Goal: Task Accomplishment & Management: Complete application form

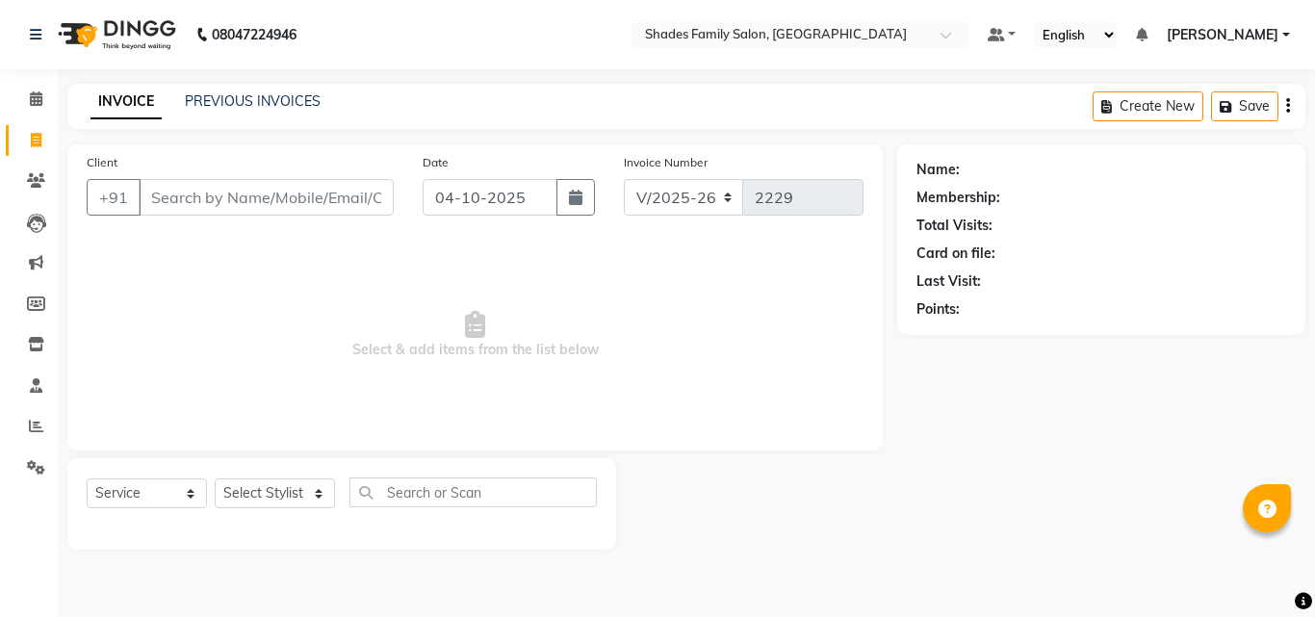
select select "7447"
select select "service"
drag, startPoint x: 306, startPoint y: 500, endPoint x: 306, endPoint y: 481, distance: 18.3
click at [306, 500] on select "Select Stylist [PERSON_NAME] [PERSON_NAME] [PERSON_NAME]" at bounding box center [275, 493] width 120 height 30
select select "69687"
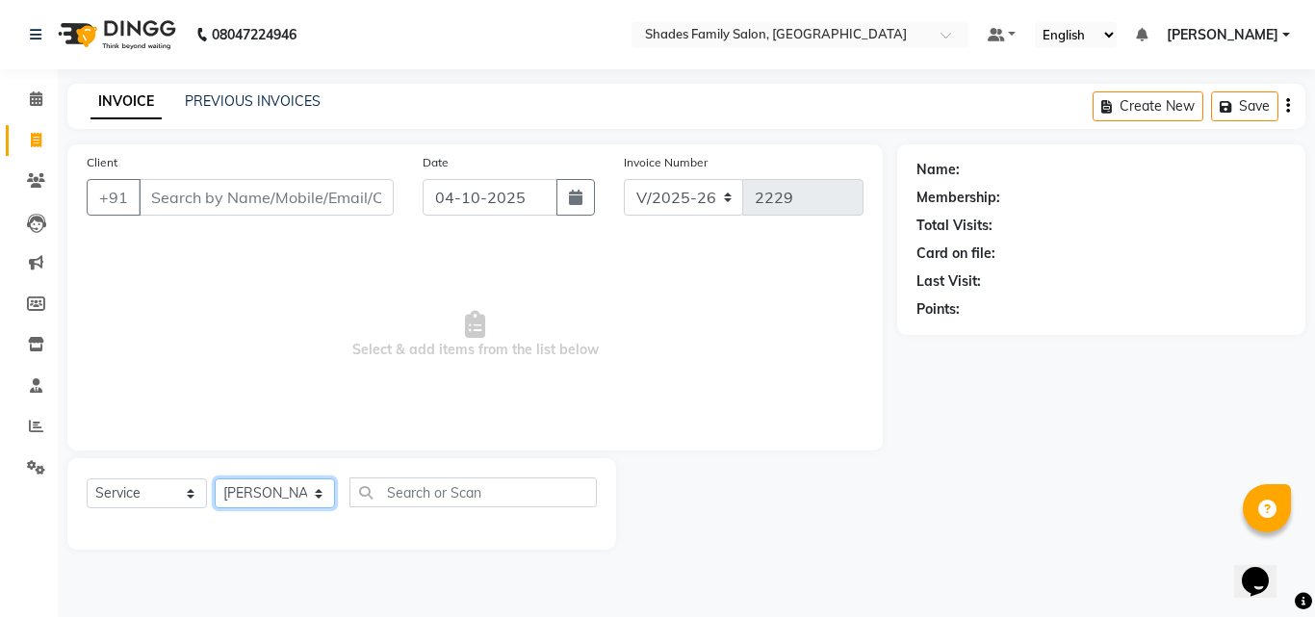
click at [215, 478] on select "Select Stylist [PERSON_NAME] [PERSON_NAME] [PERSON_NAME]" at bounding box center [275, 493] width 120 height 30
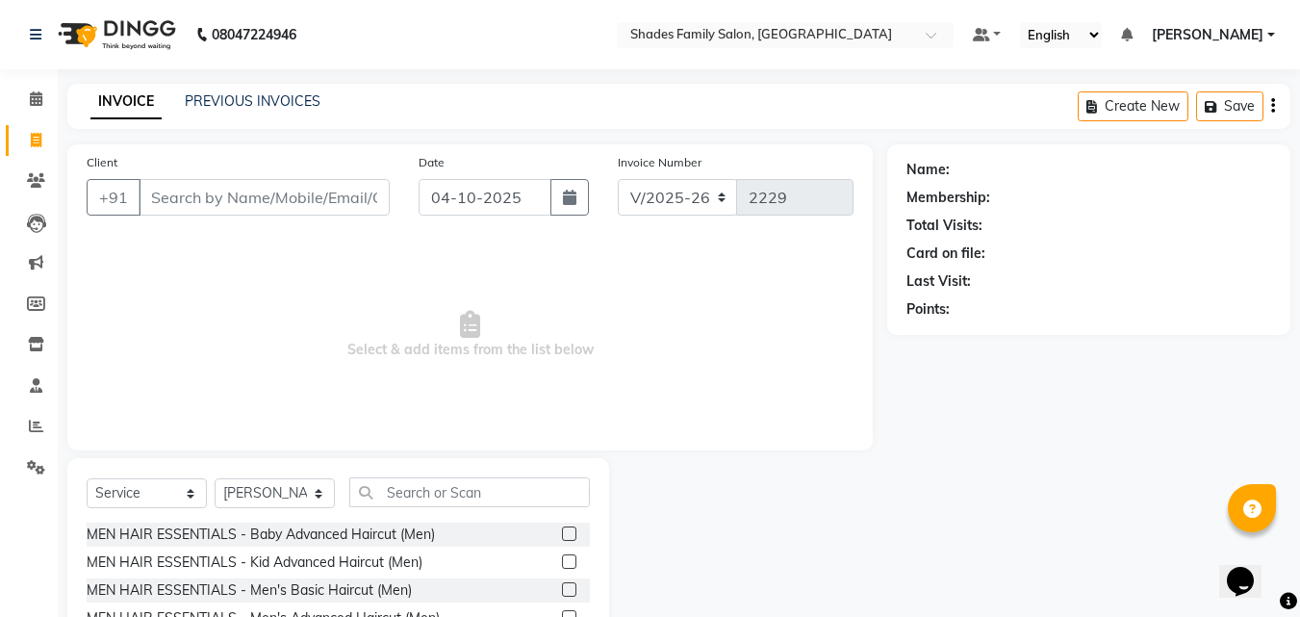
click at [562, 592] on label at bounding box center [569, 589] width 14 height 14
click at [562, 592] on input "checkbox" at bounding box center [568, 590] width 13 height 13
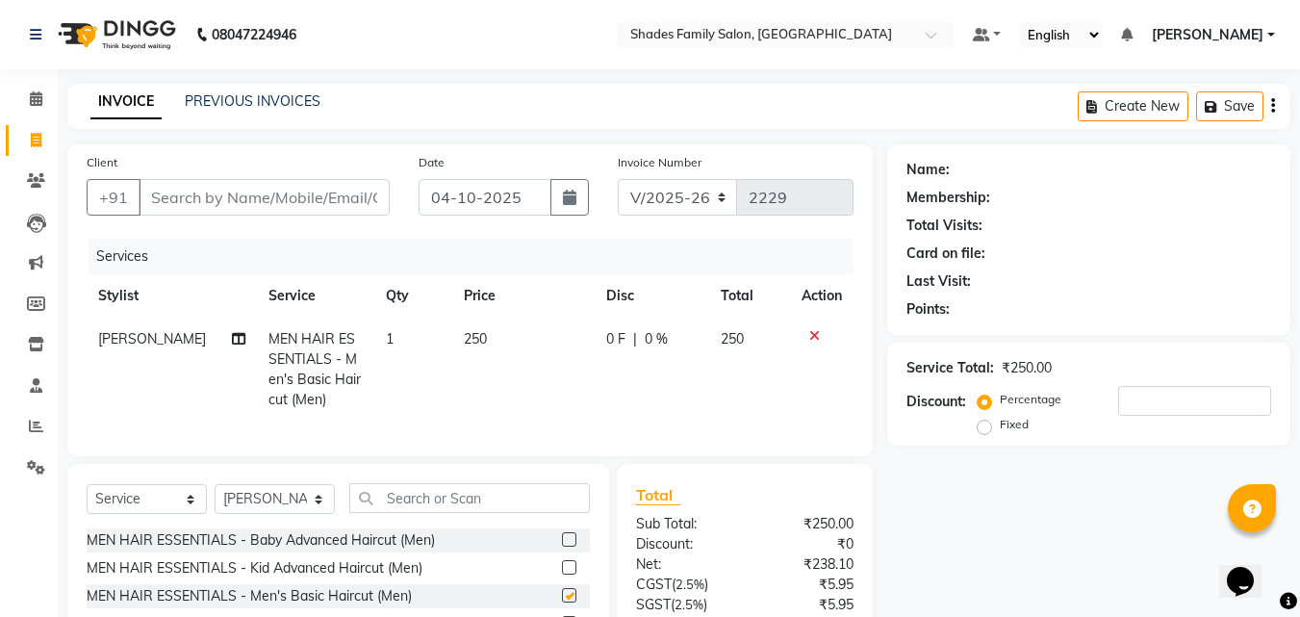
click at [581, 373] on td "250" at bounding box center [523, 370] width 142 height 104
checkbox input "false"
select select "69687"
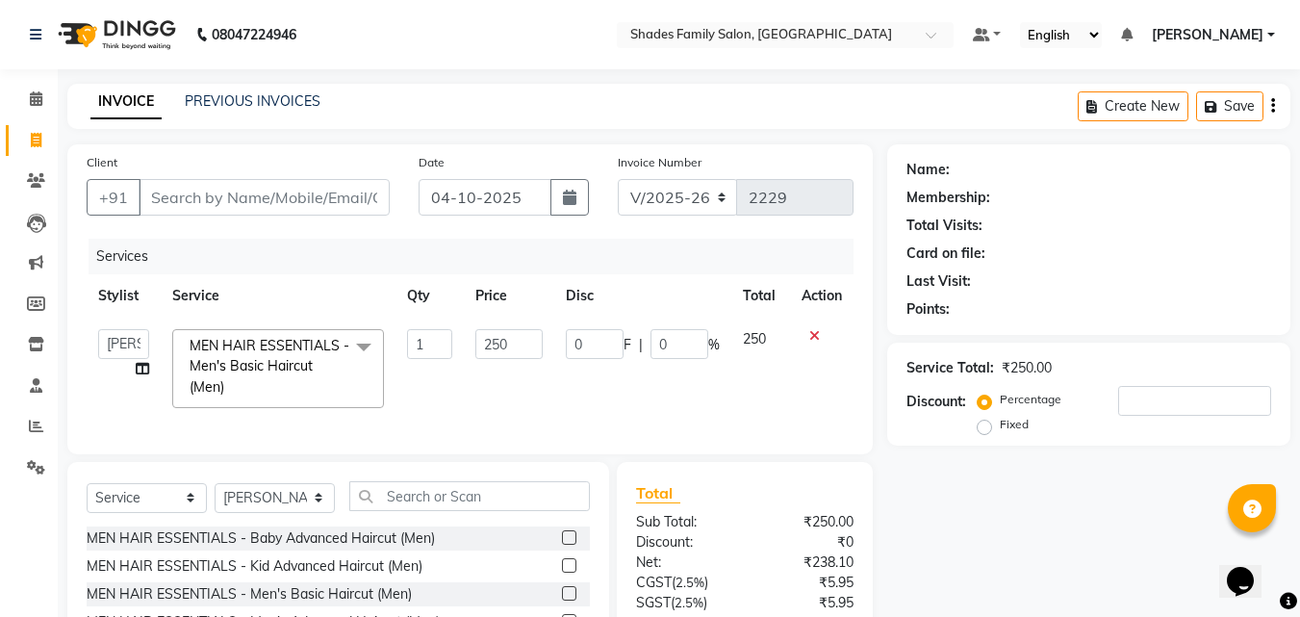
click at [548, 341] on td "250" at bounding box center [509, 369] width 90 height 102
click at [532, 328] on td "250" at bounding box center [509, 369] width 90 height 102
click at [504, 351] on input "250" at bounding box center [508, 344] width 66 height 30
type input "200"
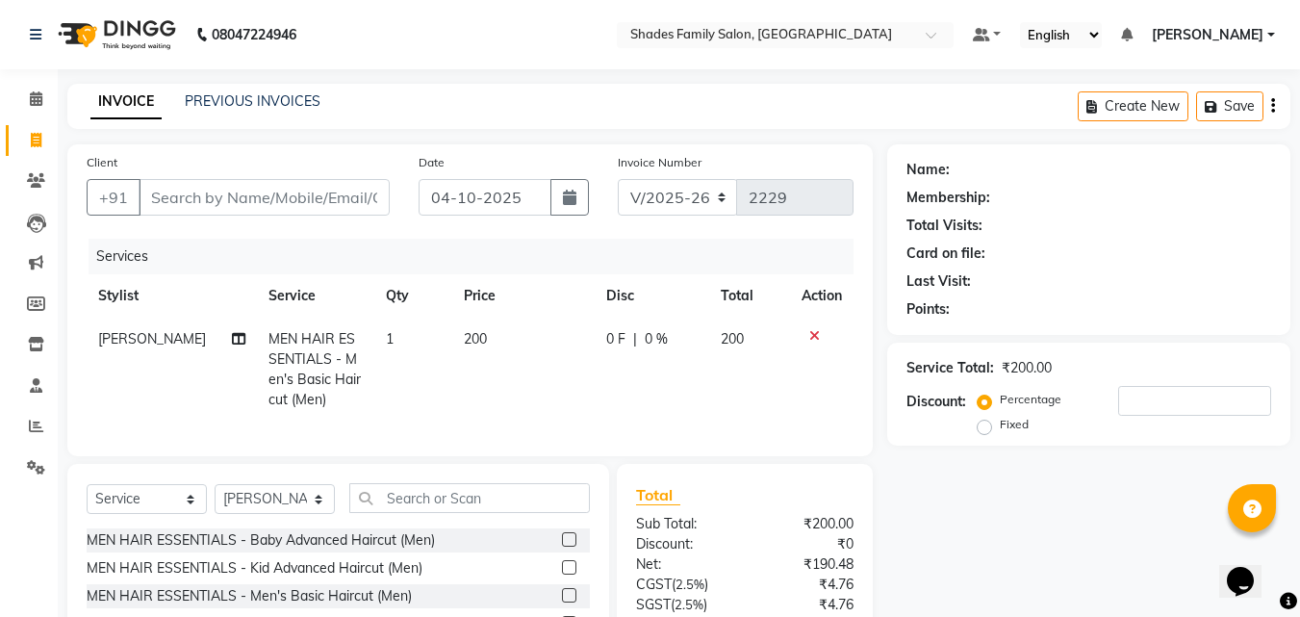
drag, startPoint x: 562, startPoint y: 397, endPoint x: 1000, endPoint y: 157, distance: 499.7
click at [563, 397] on tr "[PERSON_NAME] MEN HAIR ESSENTIALS - Men's Basic Haircut (Men) 1 200 0 F | 0 % 2…" at bounding box center [470, 370] width 767 height 104
click at [202, 200] on input "Client" at bounding box center [264, 197] width 251 height 37
type input "9"
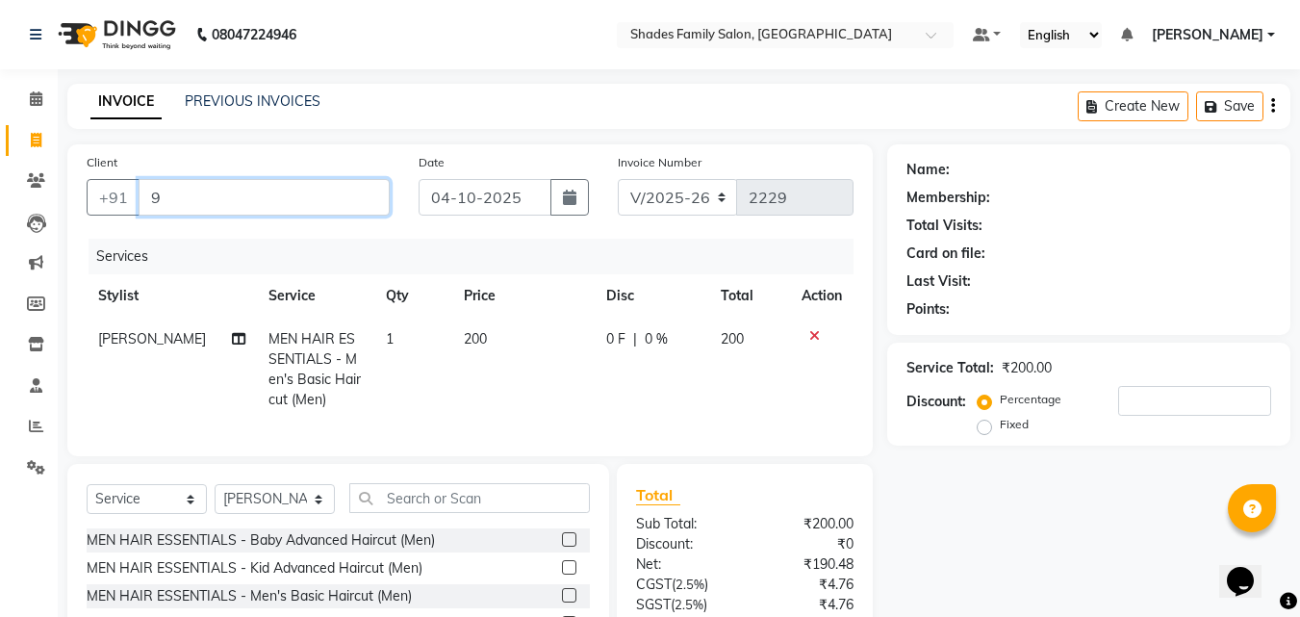
type input "0"
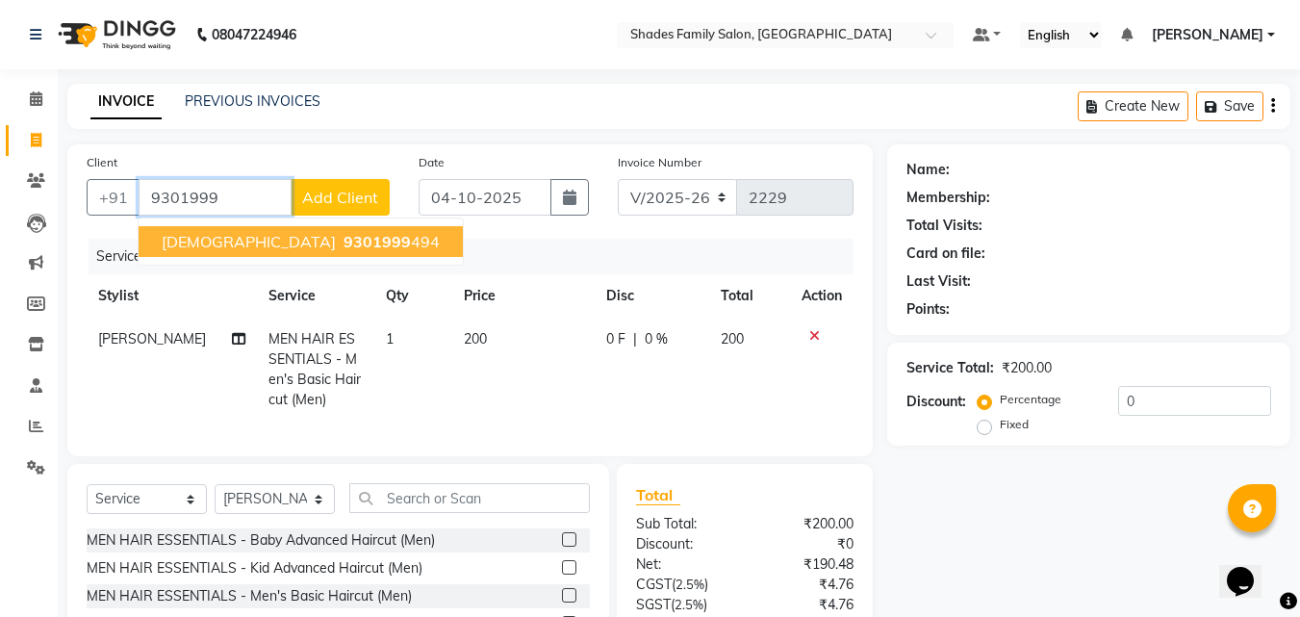
click at [216, 246] on span "[DEMOGRAPHIC_DATA]" at bounding box center [249, 241] width 174 height 19
type input "9301999494"
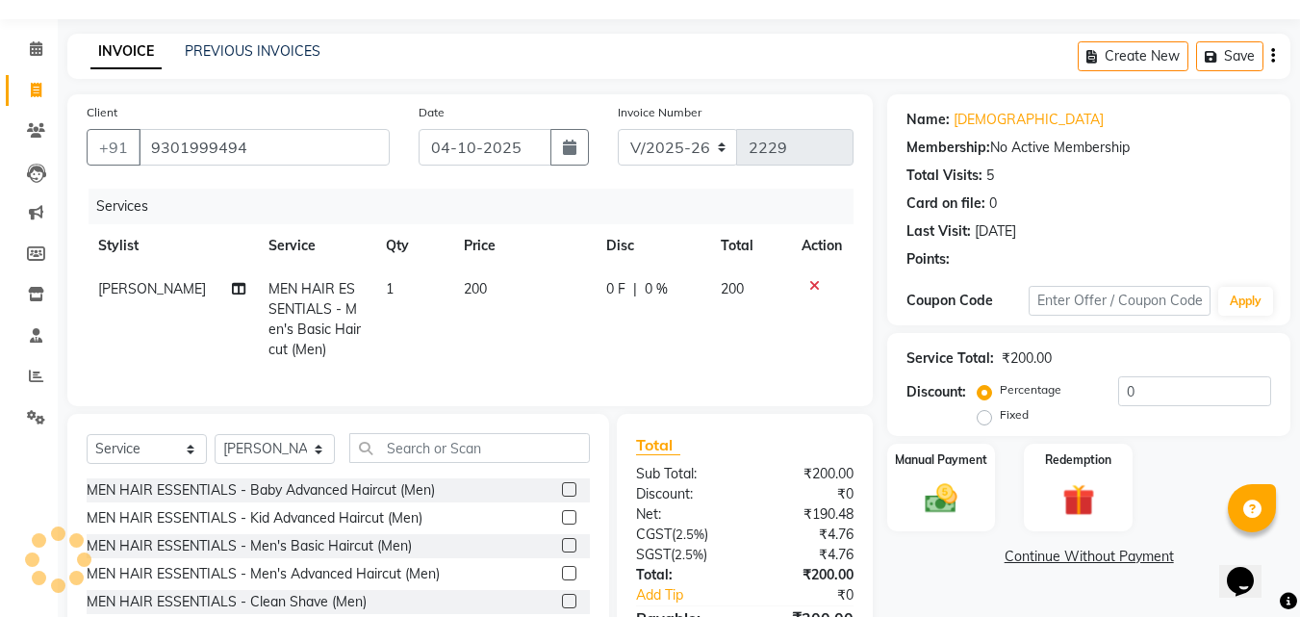
scroll to position [96, 0]
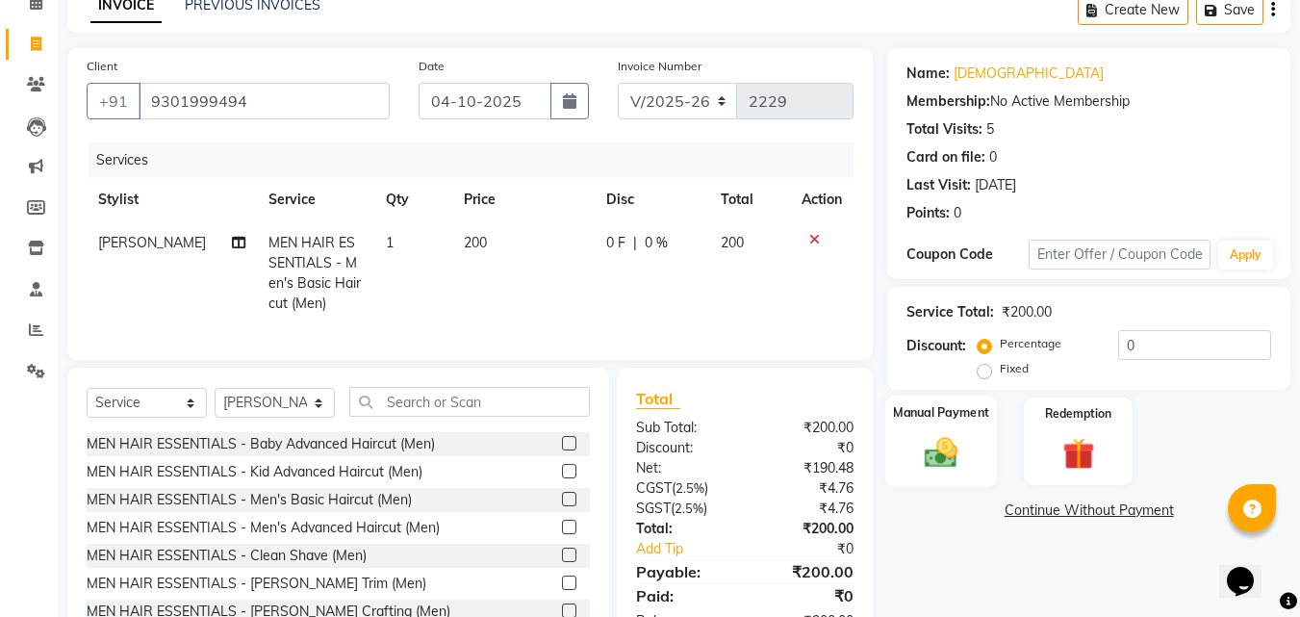
click at [904, 453] on div "Manual Payment" at bounding box center [941, 441] width 113 height 91
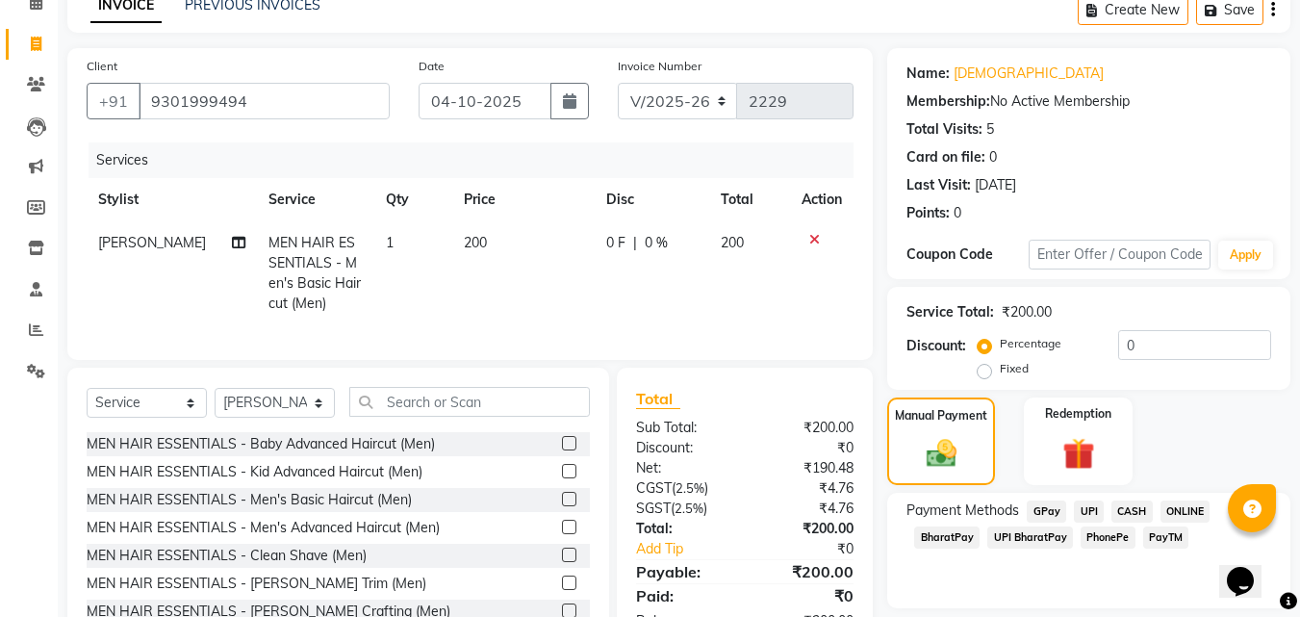
click at [1172, 507] on span "ONLINE" at bounding box center [1186, 511] width 50 height 22
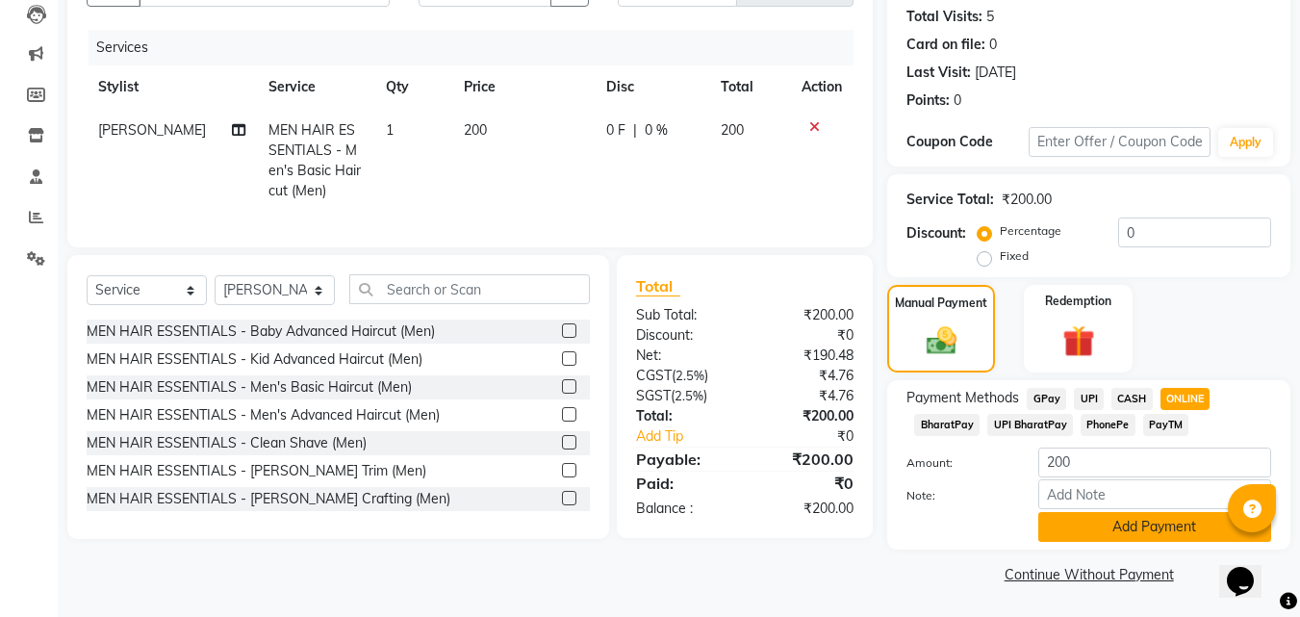
scroll to position [210, 0]
click at [1115, 532] on button "Add Payment" at bounding box center [1154, 526] width 233 height 30
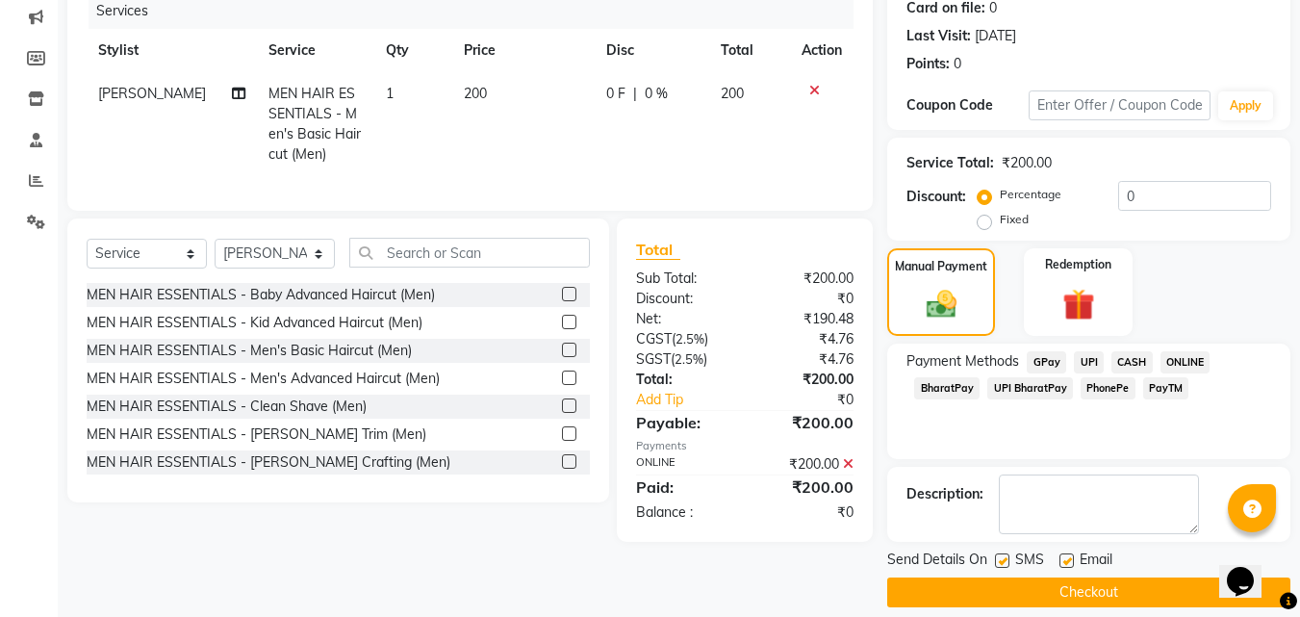
scroll to position [265, 0]
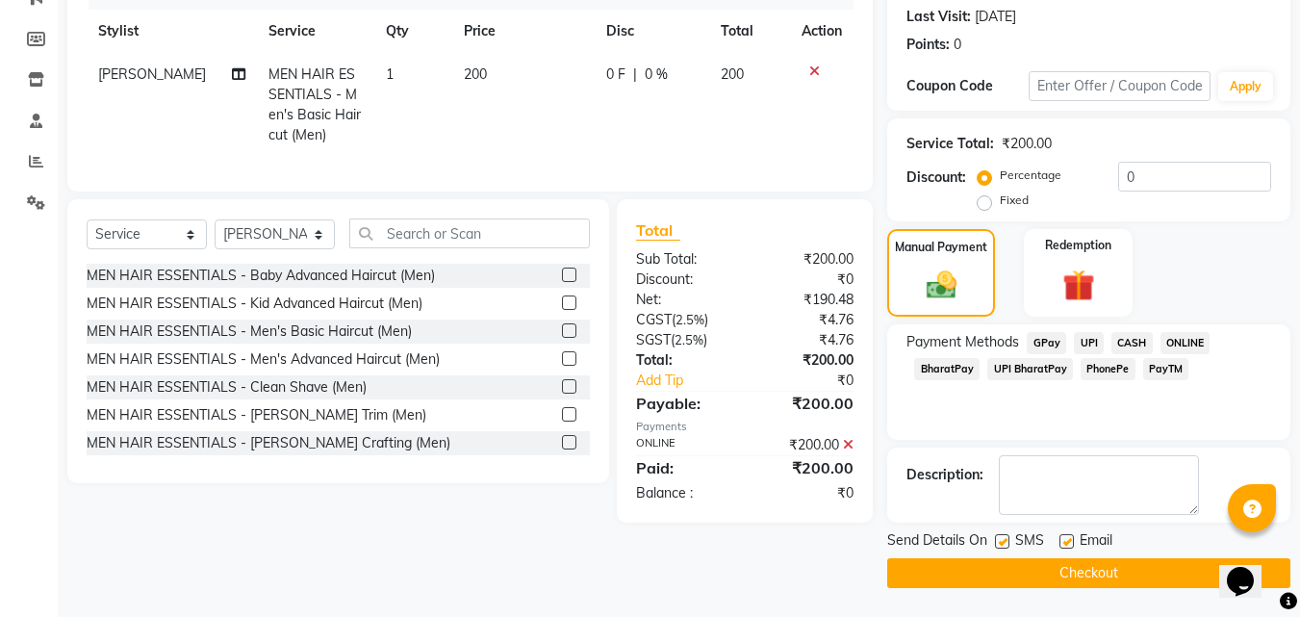
drag, startPoint x: 1092, startPoint y: 570, endPoint x: 779, endPoint y: 613, distance: 316.7
click at [1091, 572] on button "Checkout" at bounding box center [1088, 573] width 403 height 30
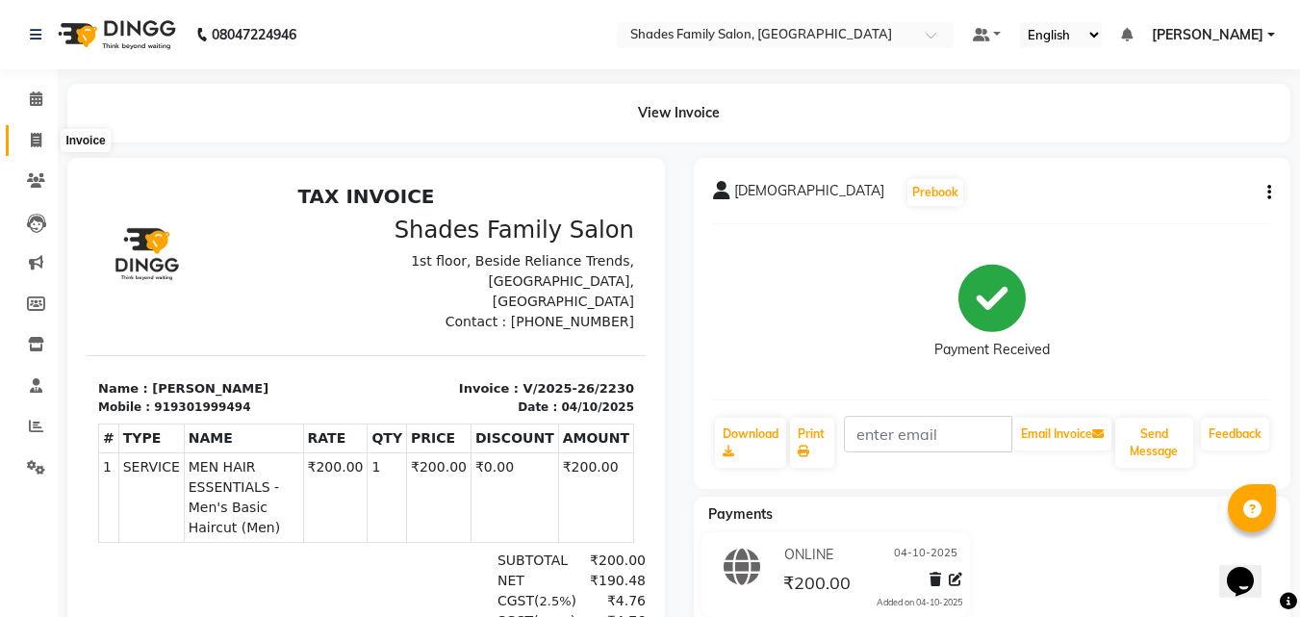
click at [36, 140] on icon at bounding box center [36, 140] width 11 height 14
select select "service"
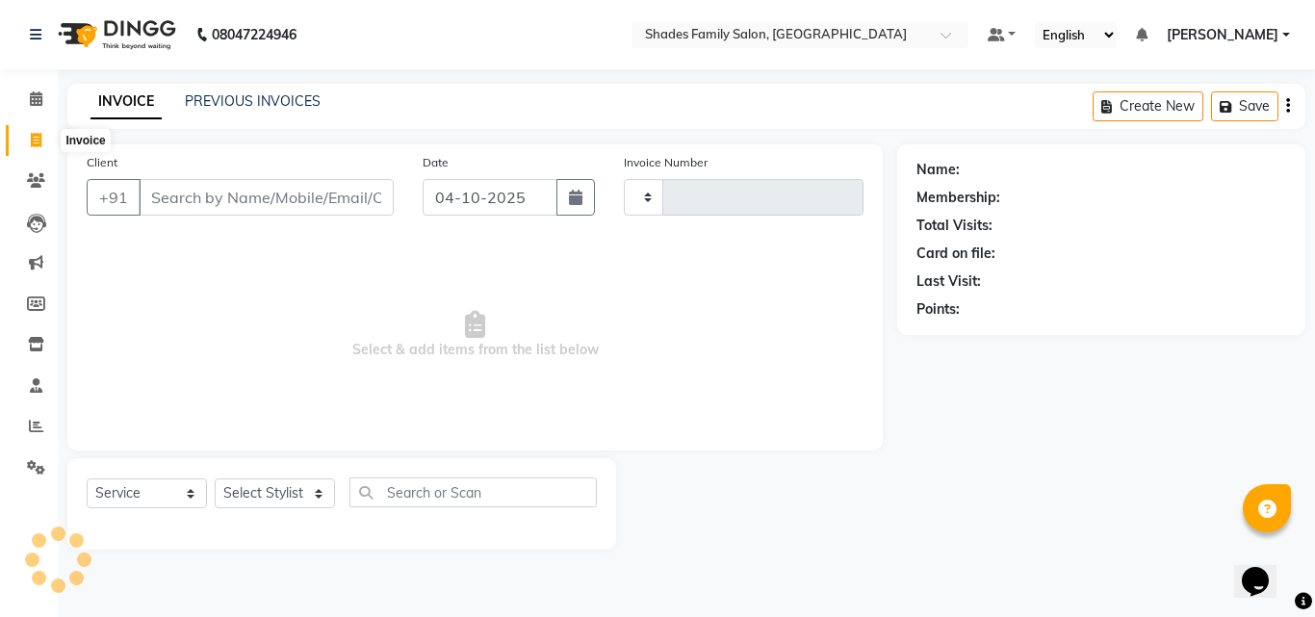
type input "2231"
select select "7447"
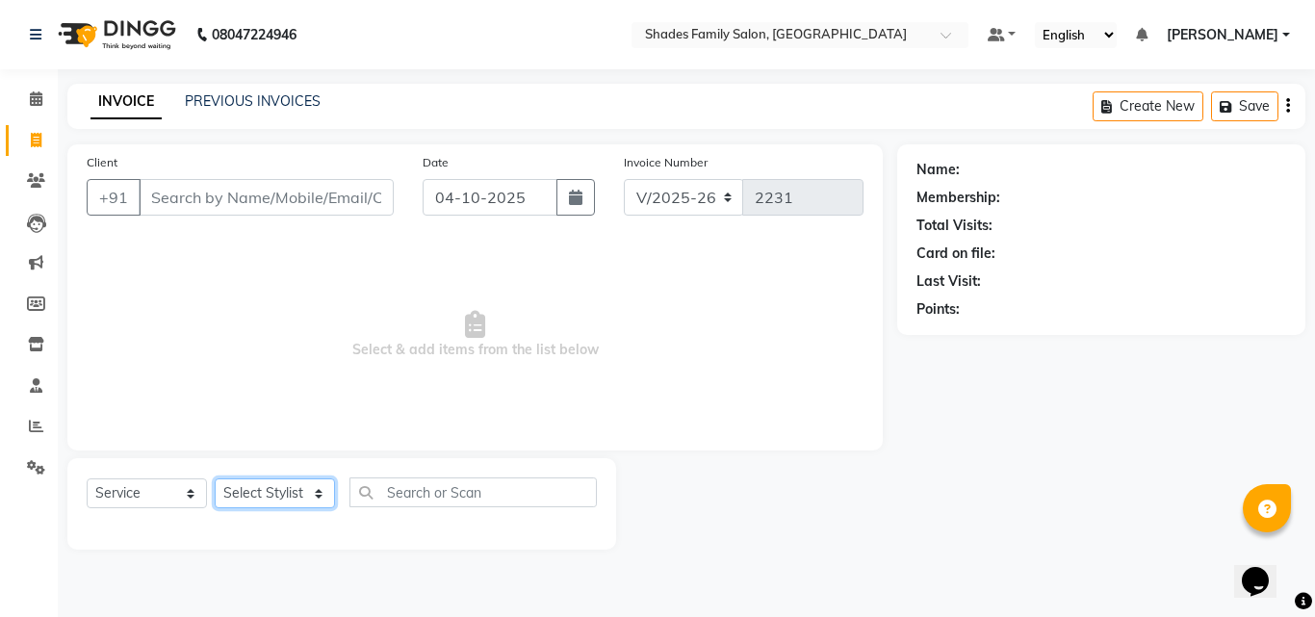
click at [240, 485] on select "Select Stylist [PERSON_NAME] [PERSON_NAME] [PERSON_NAME]" at bounding box center [275, 493] width 120 height 30
select select "83622"
click at [215, 478] on select "Select Stylist [PERSON_NAME] [PERSON_NAME] [PERSON_NAME]" at bounding box center [275, 493] width 120 height 30
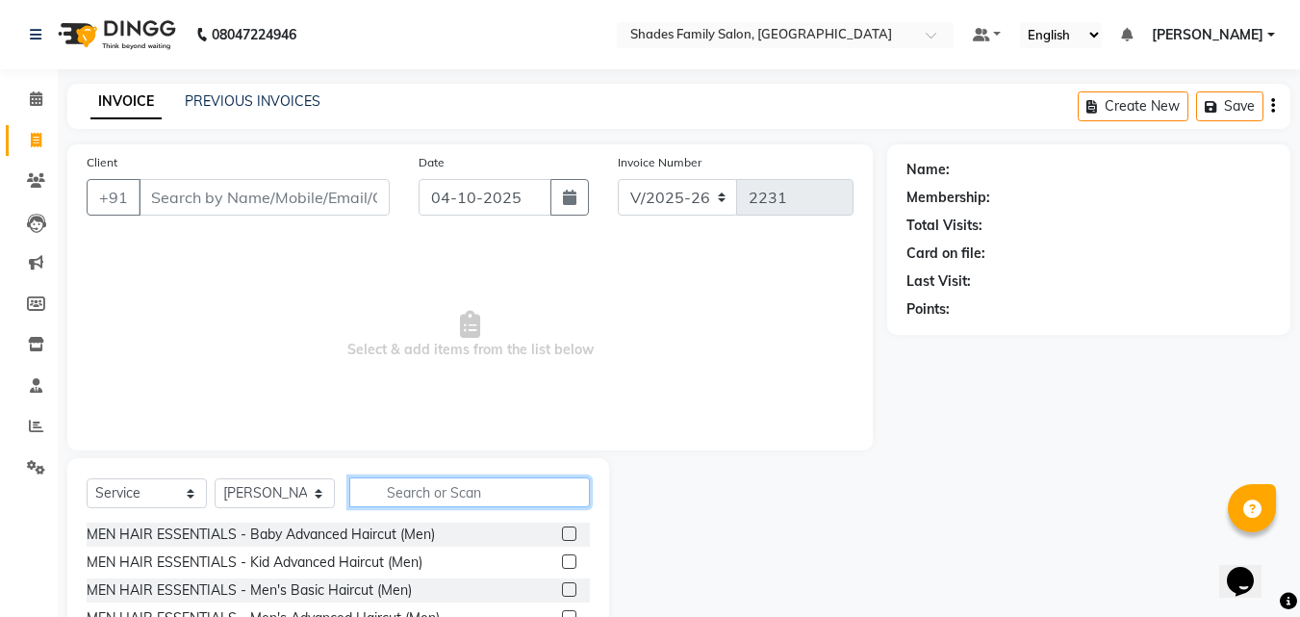
click at [408, 499] on input "text" at bounding box center [469, 492] width 241 height 30
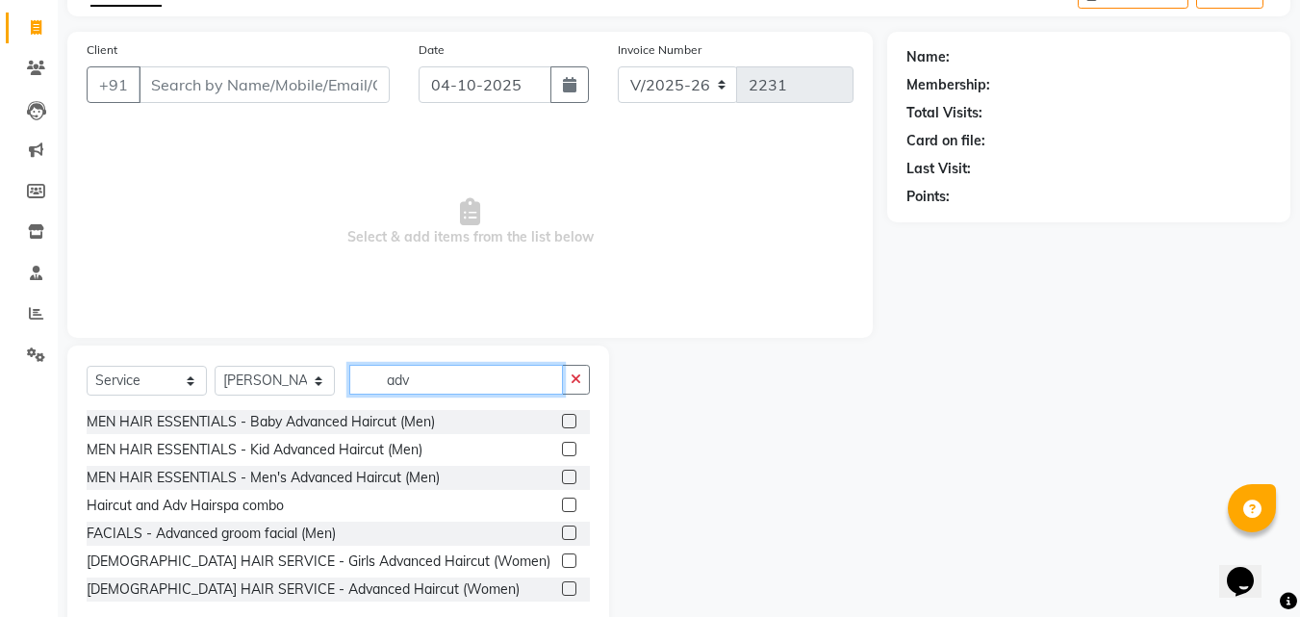
scroll to position [154, 0]
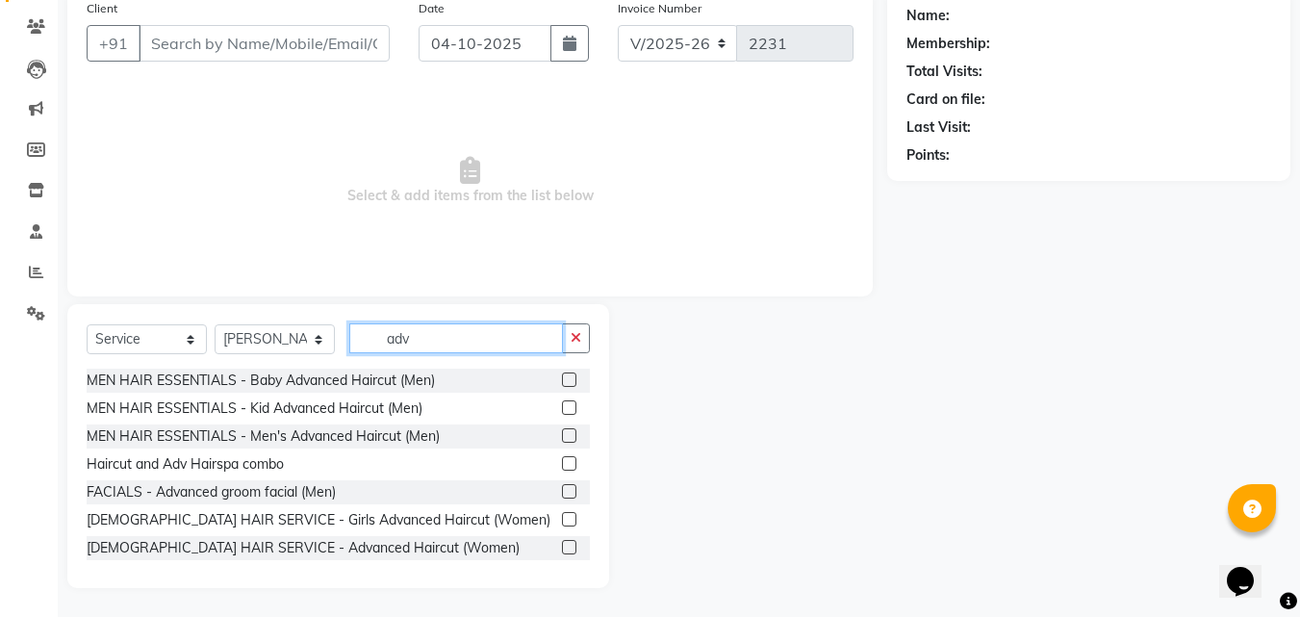
type input "adv"
click at [562, 548] on label at bounding box center [569, 547] width 14 height 14
click at [562, 548] on input "checkbox" at bounding box center [568, 548] width 13 height 13
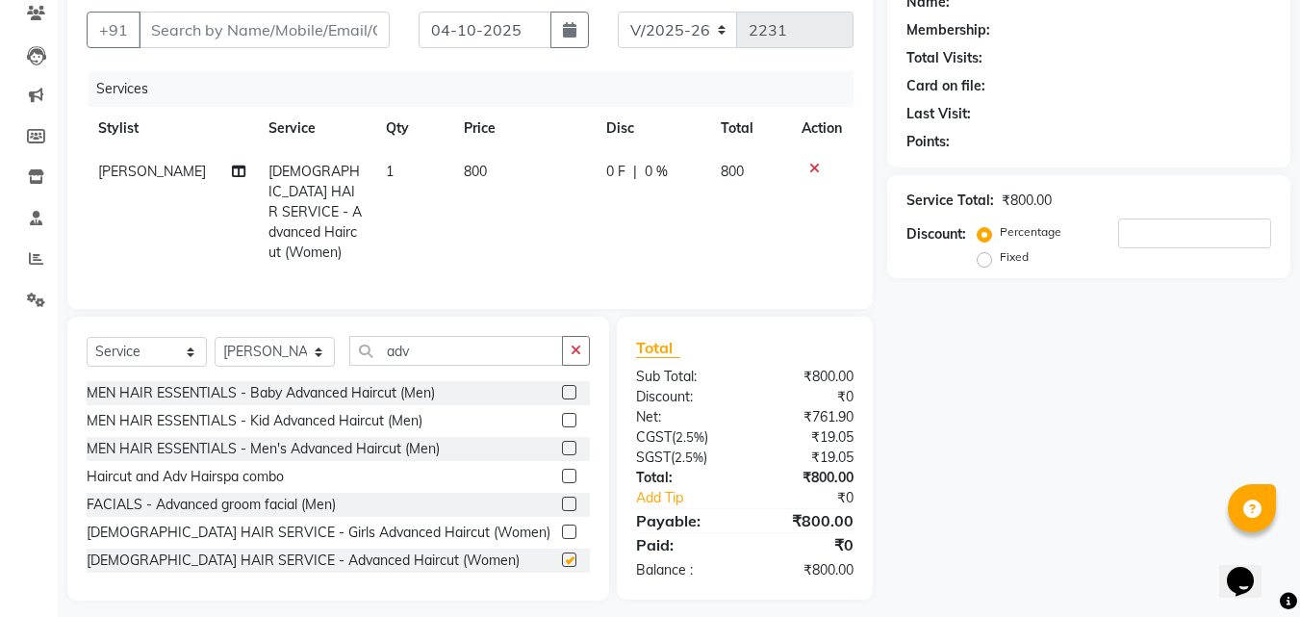
scroll to position [174, 0]
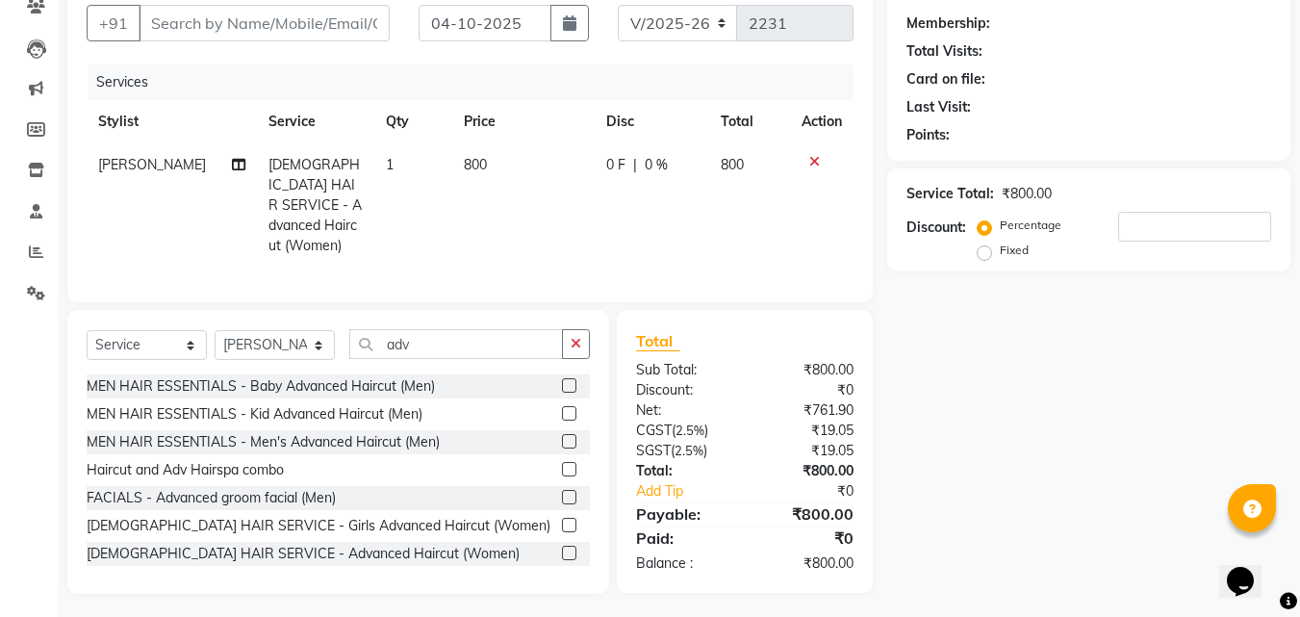
checkbox input "false"
click at [311, 348] on select "Select Stylist [PERSON_NAME] [PERSON_NAME] [PERSON_NAME]" at bounding box center [275, 345] width 120 height 30
select select "90743"
click at [215, 330] on select "Select Stylist [PERSON_NAME] [PERSON_NAME] [PERSON_NAME]" at bounding box center [275, 345] width 120 height 30
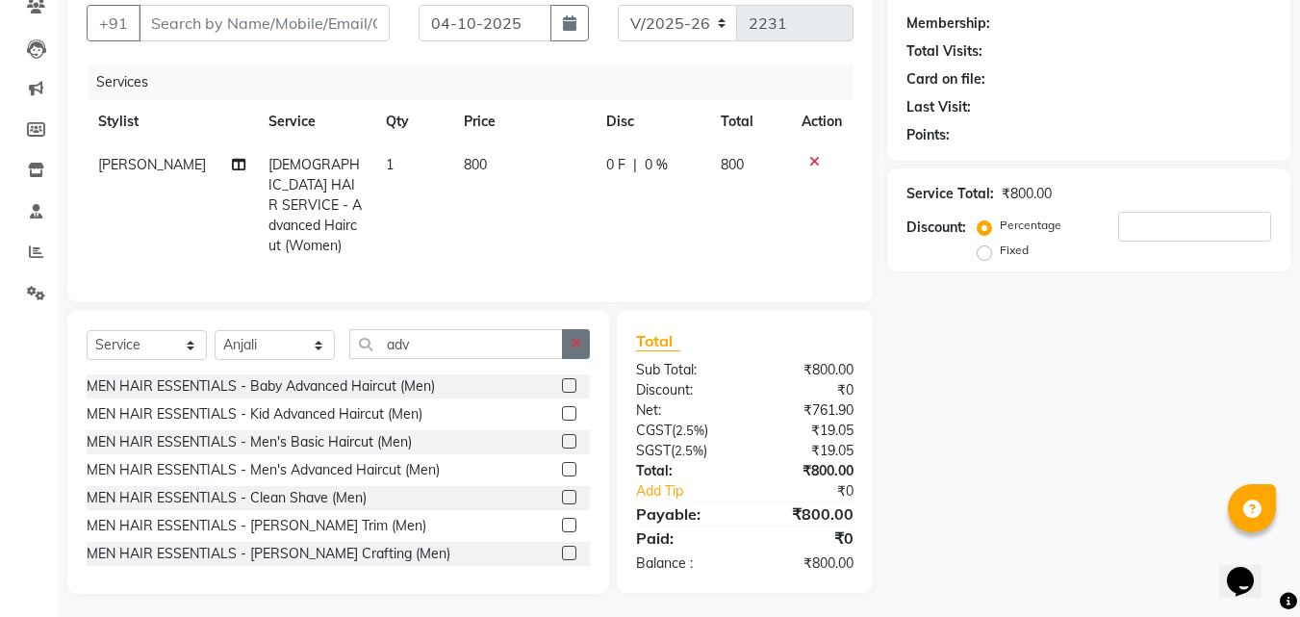
click at [570, 334] on button "button" at bounding box center [576, 344] width 28 height 30
click at [500, 333] on input "text" at bounding box center [469, 344] width 241 height 30
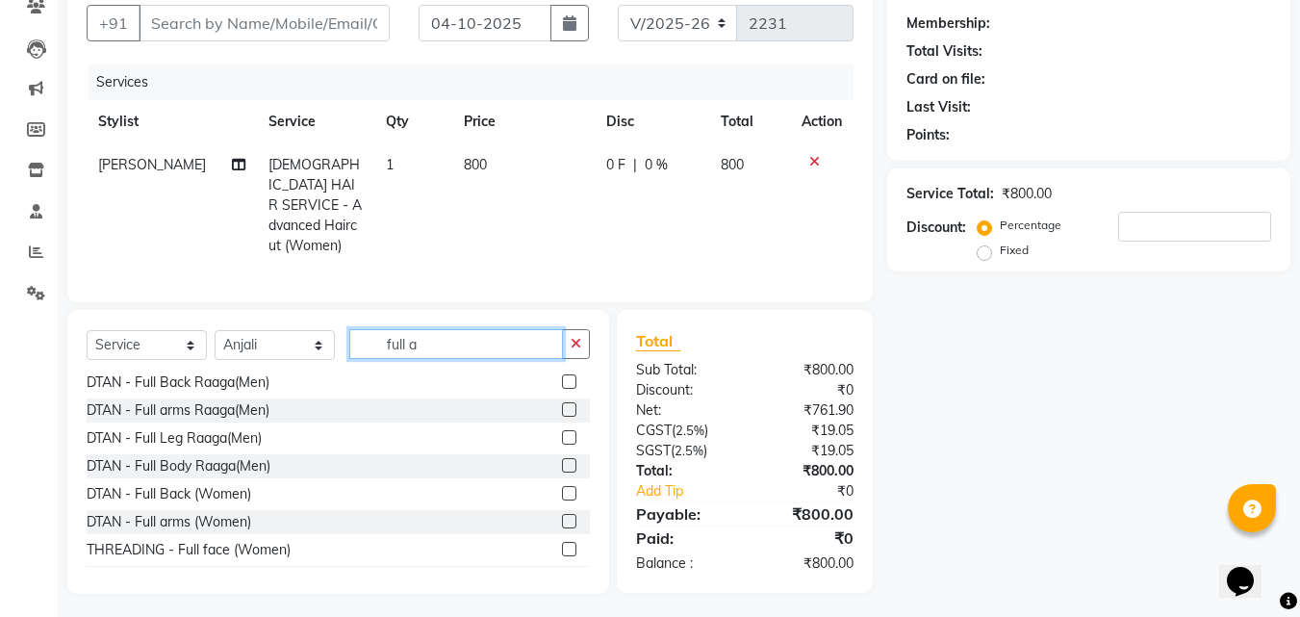
scroll to position [243, 0]
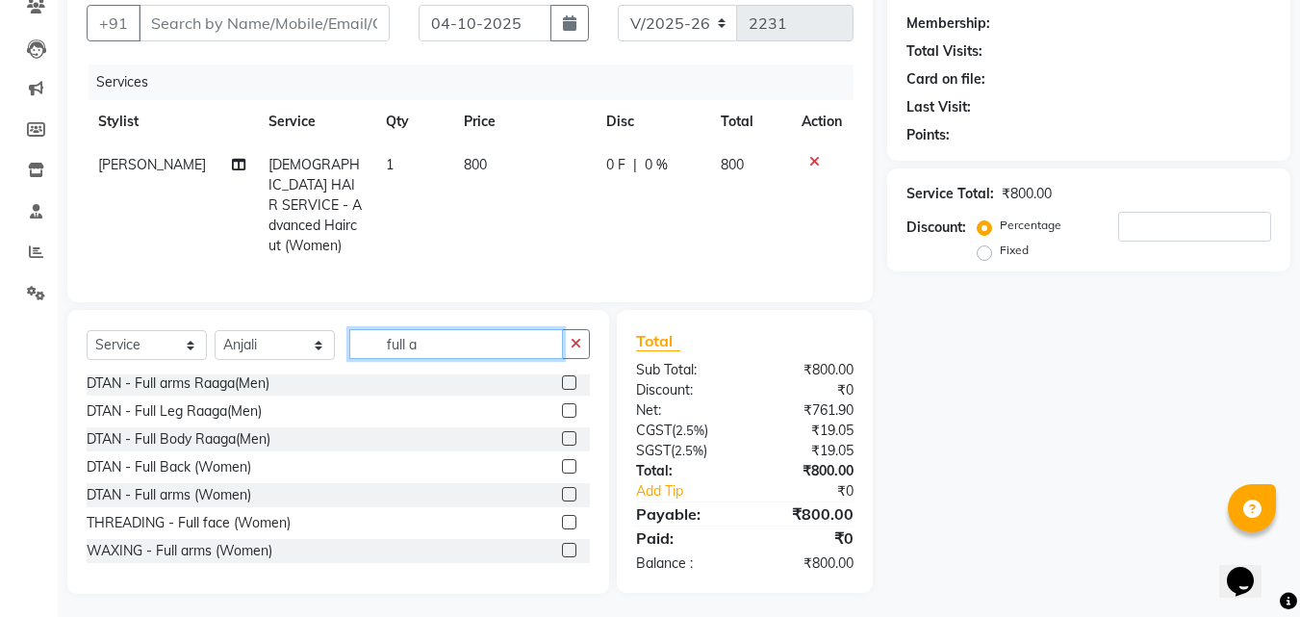
type input "full a"
click at [562, 543] on label at bounding box center [569, 550] width 14 height 14
click at [562, 545] on input "checkbox" at bounding box center [568, 551] width 13 height 13
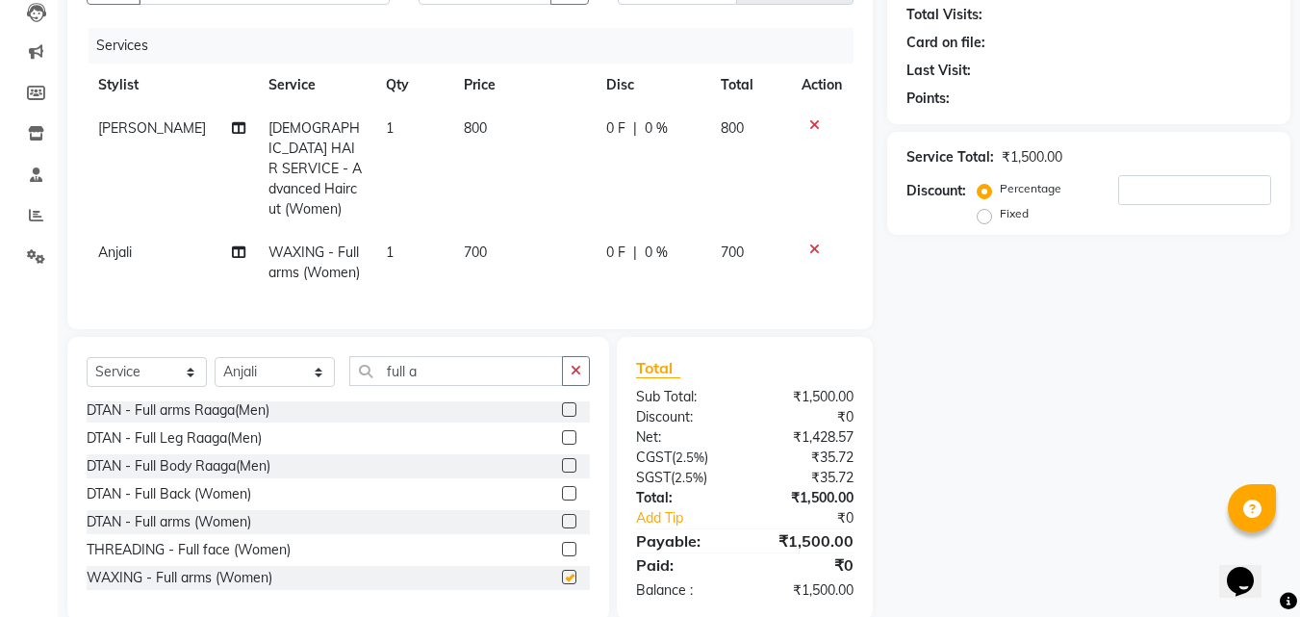
scroll to position [238, 0]
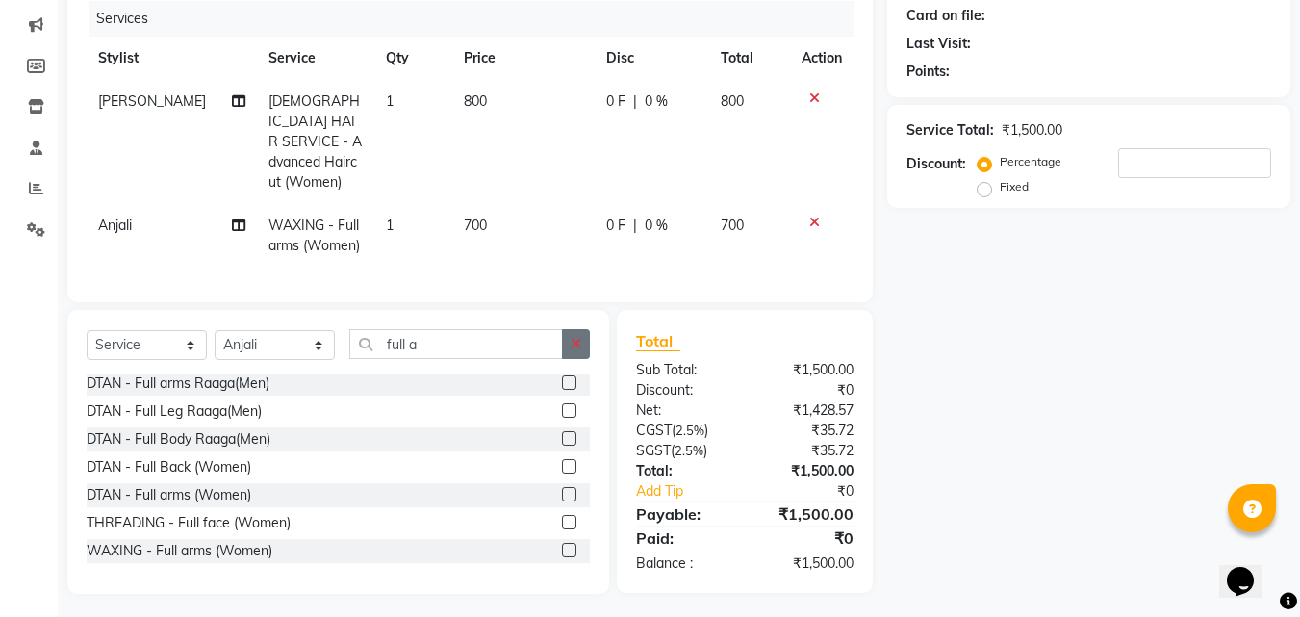
checkbox input "false"
drag, startPoint x: 577, startPoint y: 331, endPoint x: 562, endPoint y: 331, distance: 14.4
click at [578, 337] on icon "button" at bounding box center [576, 343] width 11 height 13
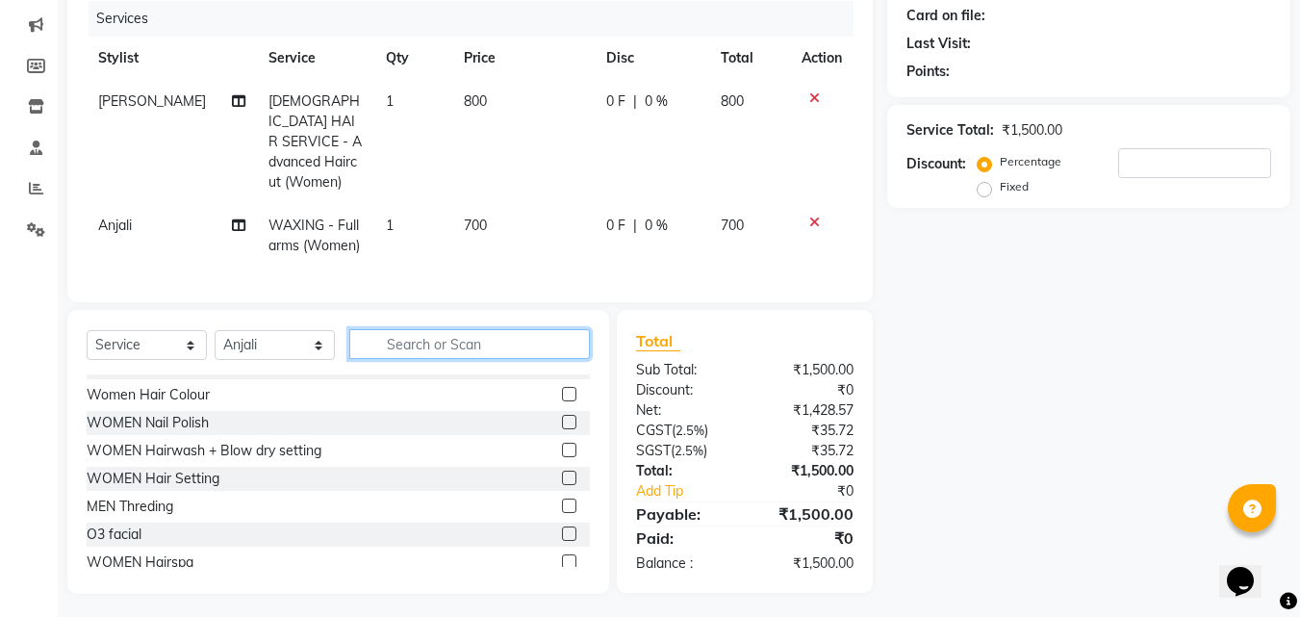
click at [504, 332] on input "text" at bounding box center [469, 344] width 241 height 30
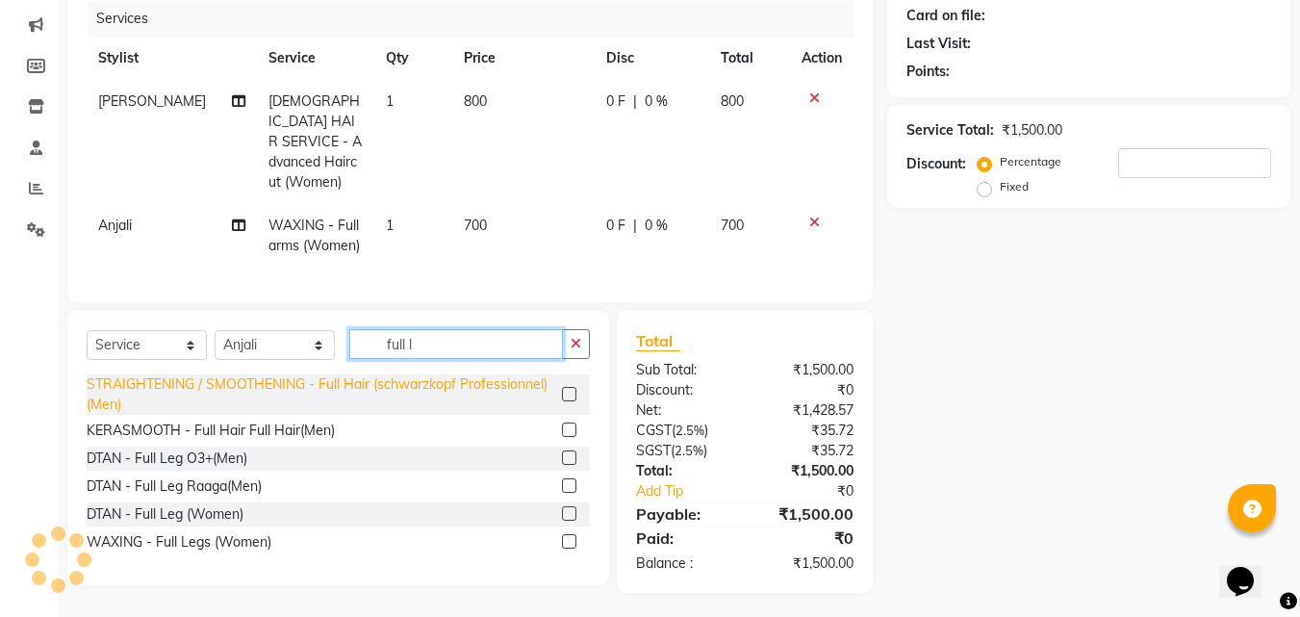
scroll to position [237, 0]
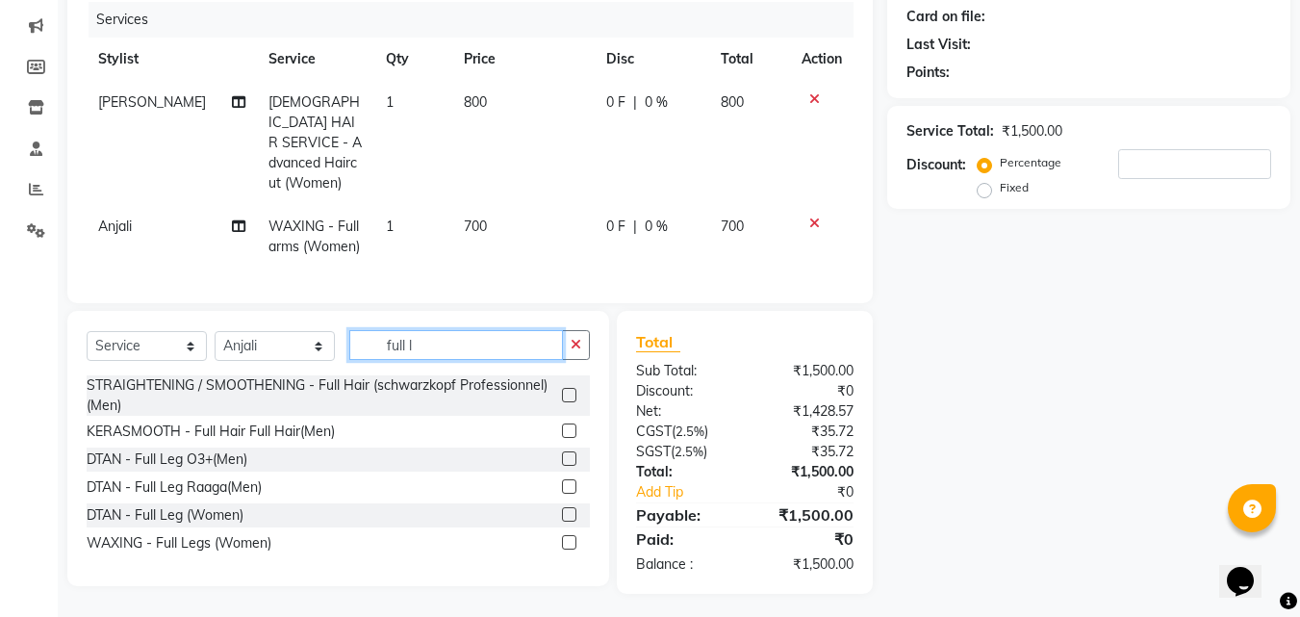
type input "full l"
click at [562, 535] on label at bounding box center [569, 542] width 14 height 14
click at [562, 537] on input "checkbox" at bounding box center [568, 543] width 13 height 13
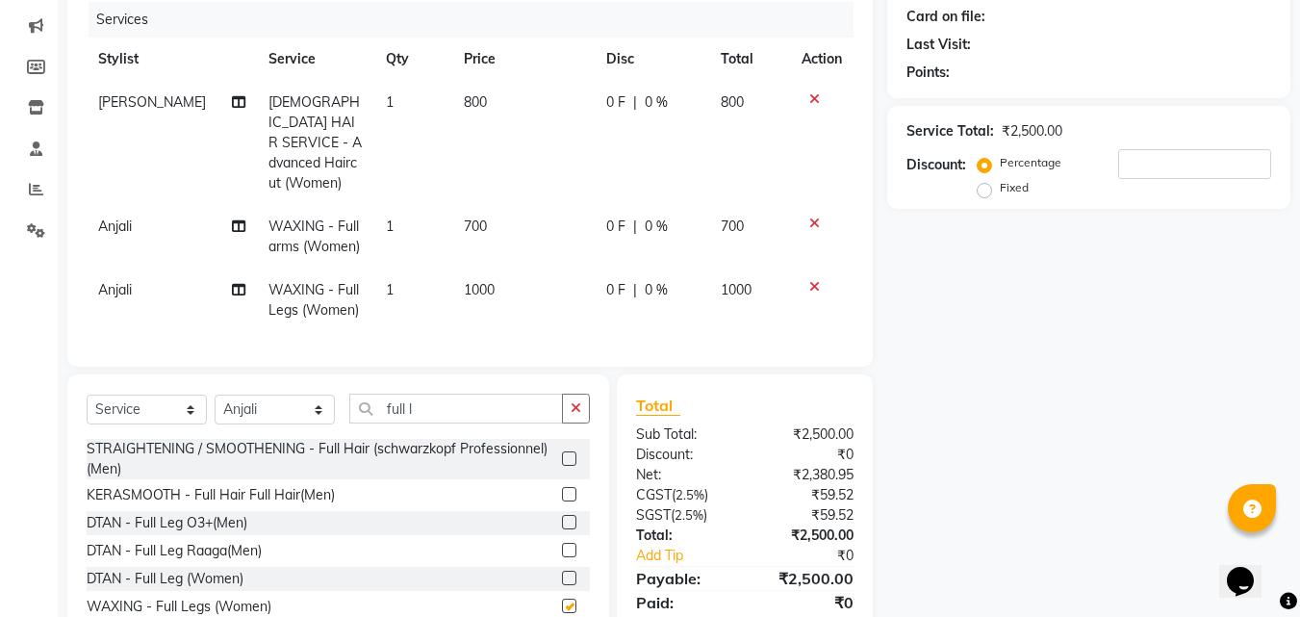
checkbox input "false"
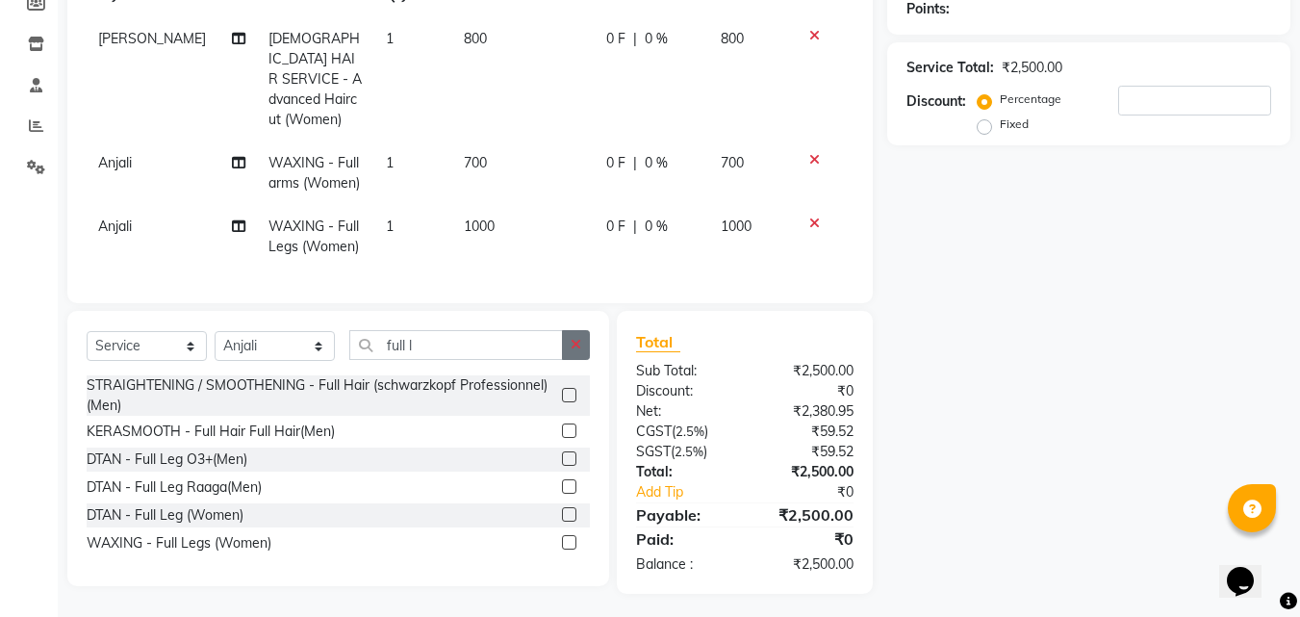
click at [574, 339] on icon "button" at bounding box center [576, 344] width 11 height 13
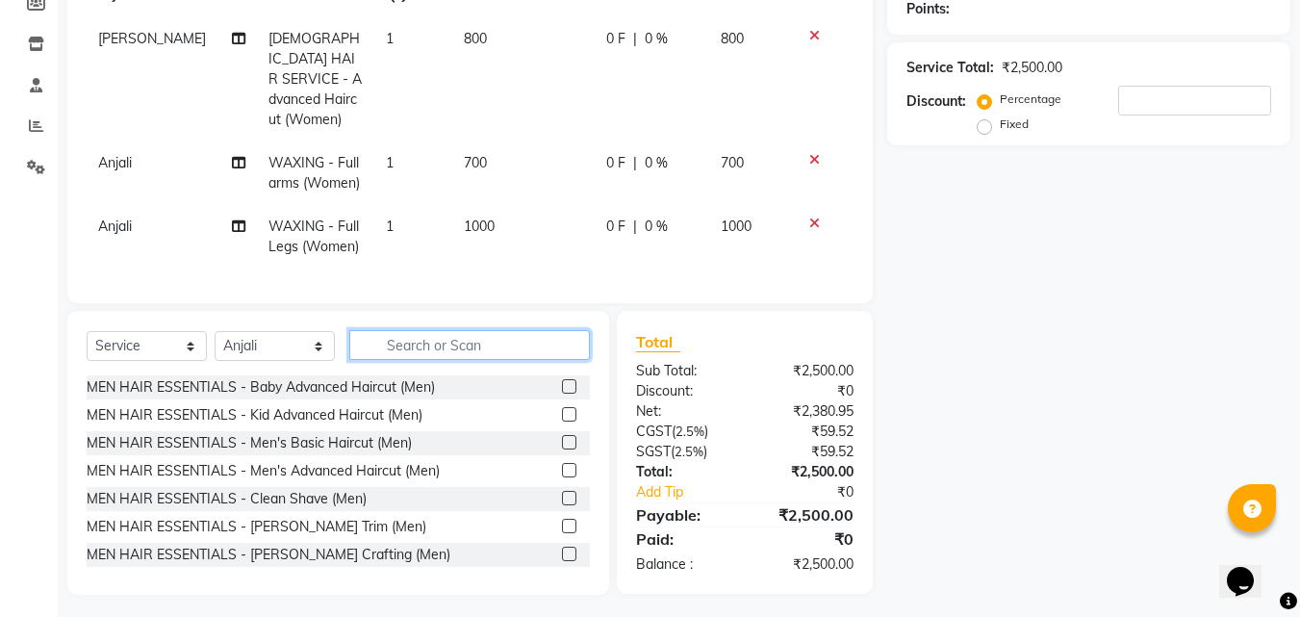
click at [476, 337] on input "text" at bounding box center [469, 345] width 241 height 30
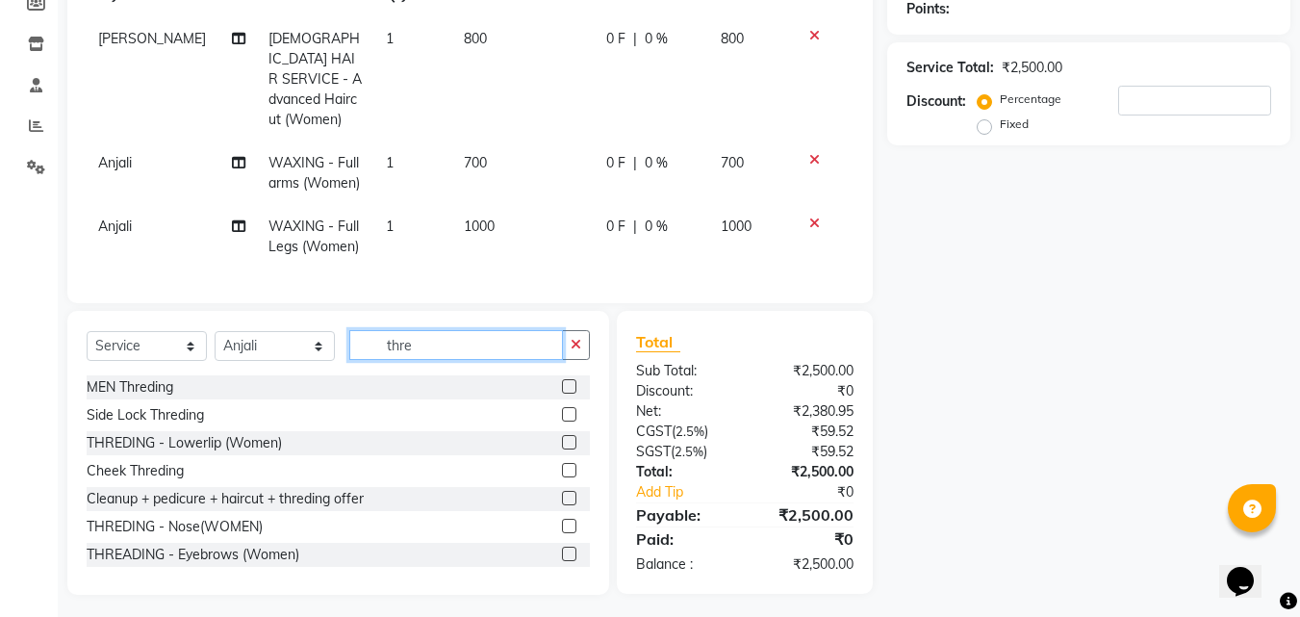
type input "thre"
click at [562, 547] on label at bounding box center [569, 554] width 14 height 14
click at [562, 549] on input "checkbox" at bounding box center [568, 555] width 13 height 13
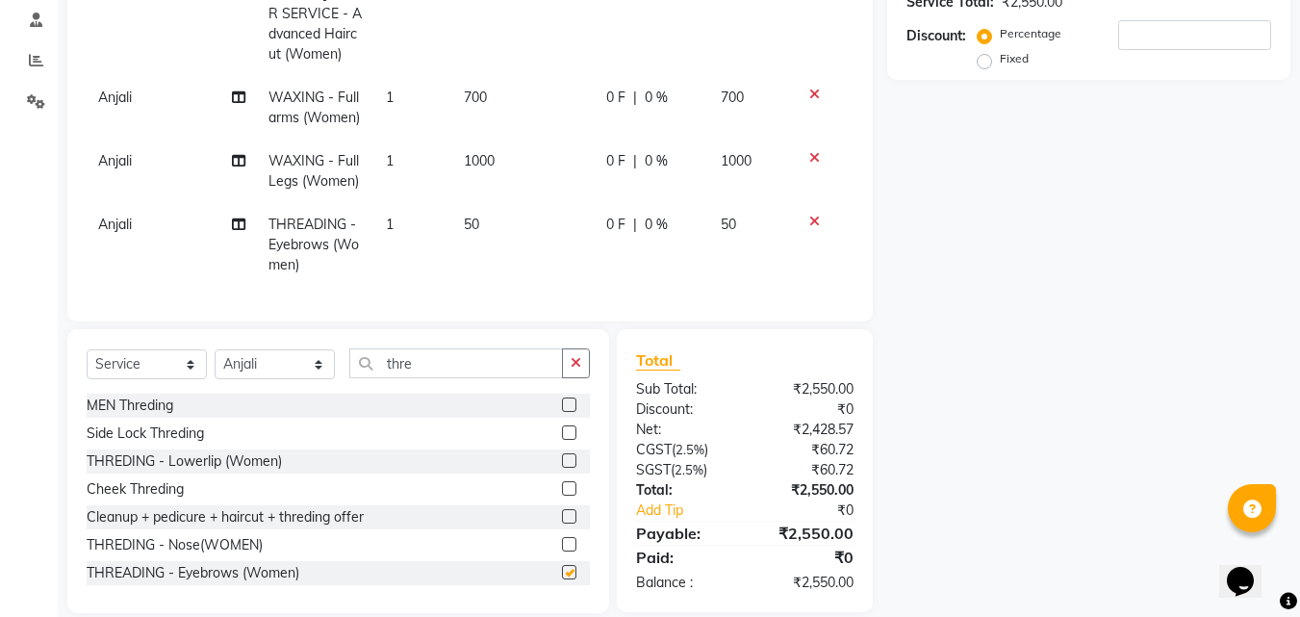
checkbox input "false"
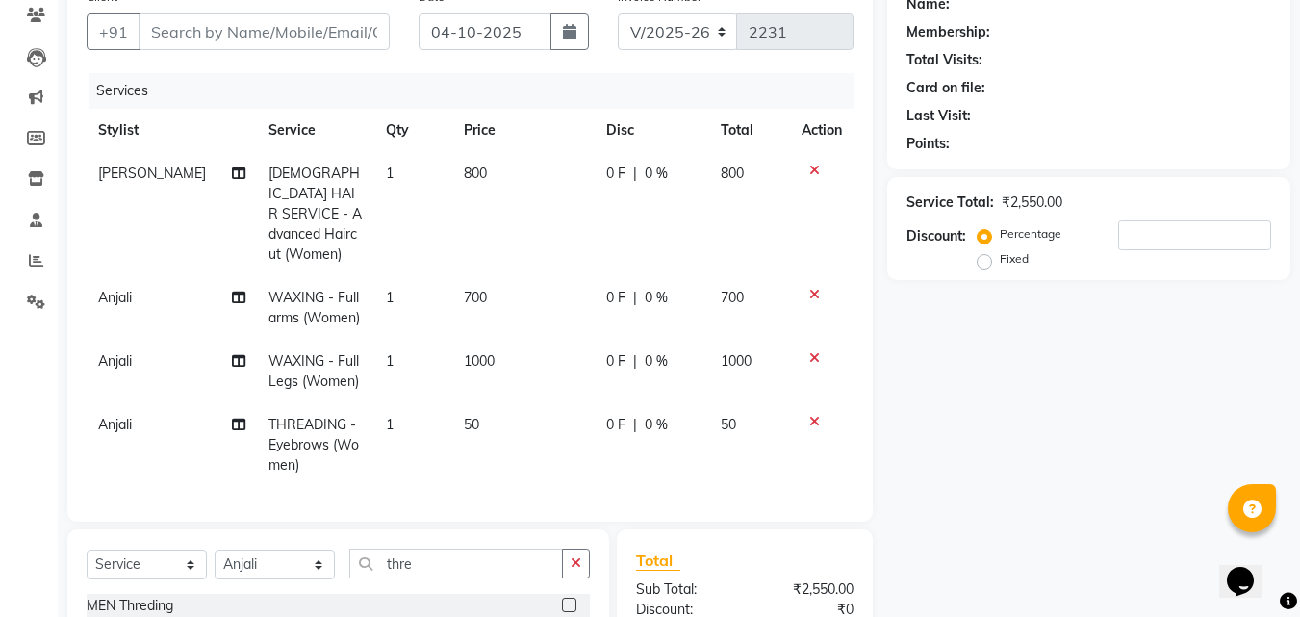
scroll to position [0, 0]
